Goal: Task Accomplishment & Management: Use online tool/utility

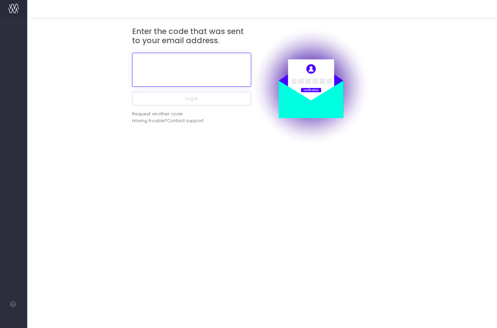
click at [165, 57] on input "text" at bounding box center [191, 70] width 119 height 34
paste input "222778"
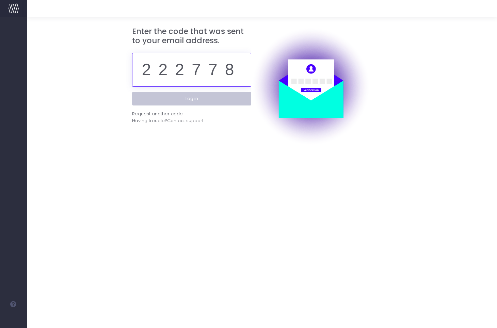
type input "222778"
click at [195, 99] on button "Log in" at bounding box center [191, 99] width 119 height 14
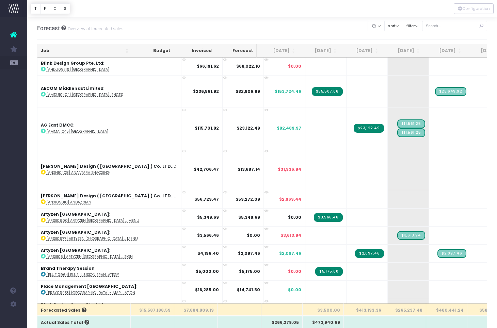
click at [365, 51] on th "[DATE]" at bounding box center [361, 50] width 42 height 13
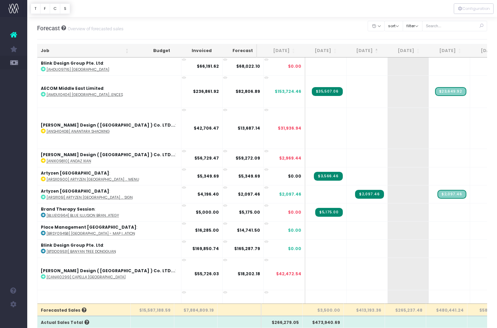
click at [365, 51] on th "[DATE]" at bounding box center [361, 50] width 42 height 13
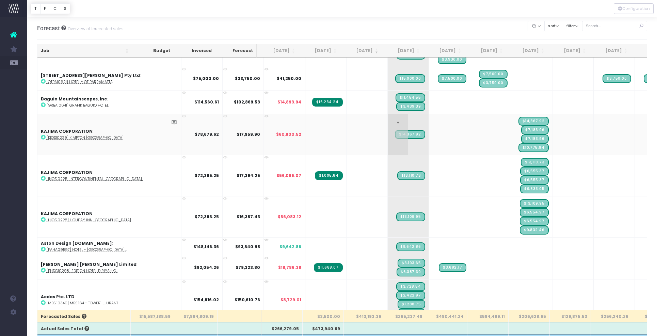
scroll to position [371, 0]
